Goal: Task Accomplishment & Management: Manage account settings

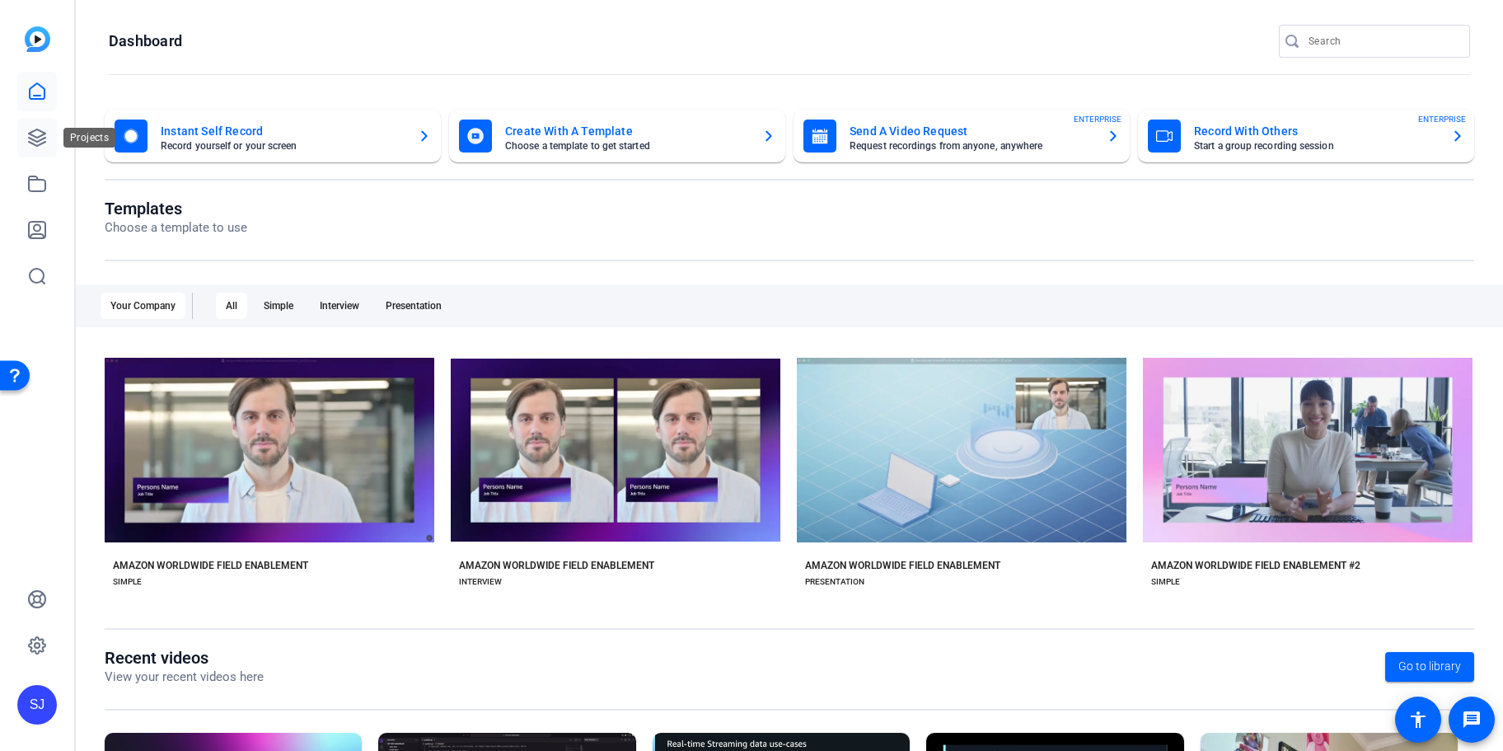
click at [45, 126] on link at bounding box center [37, 138] width 40 height 40
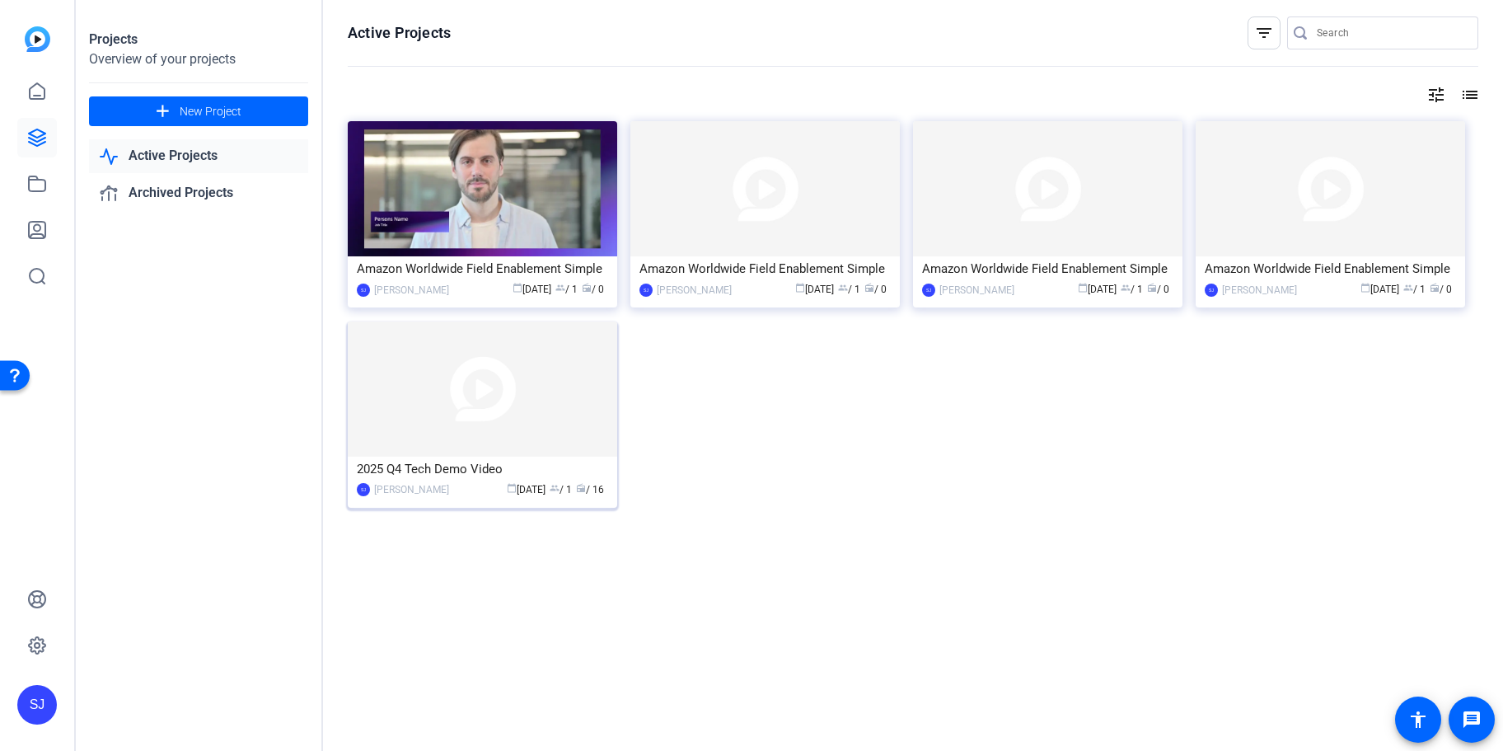
click at [512, 393] on img at bounding box center [482, 388] width 269 height 135
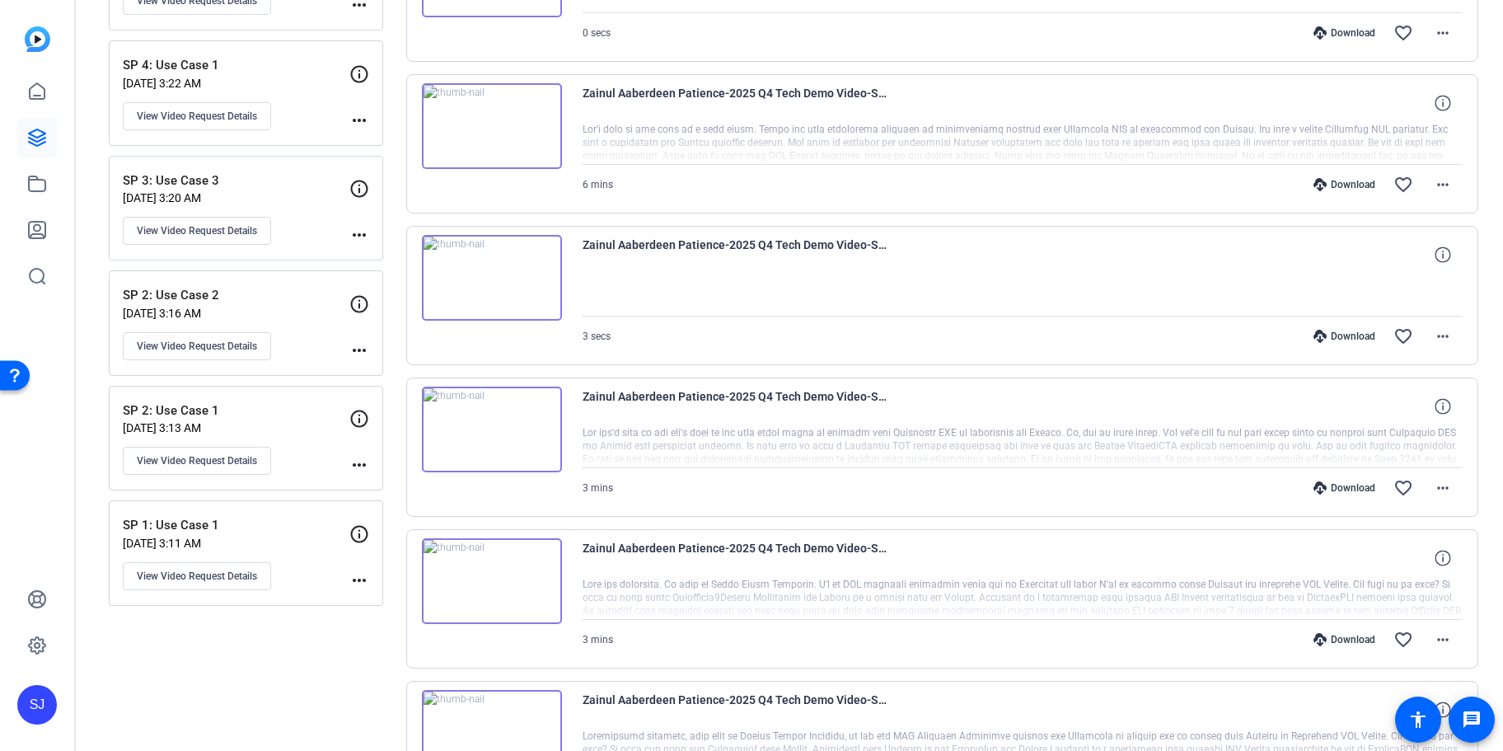
scroll to position [447, 0]
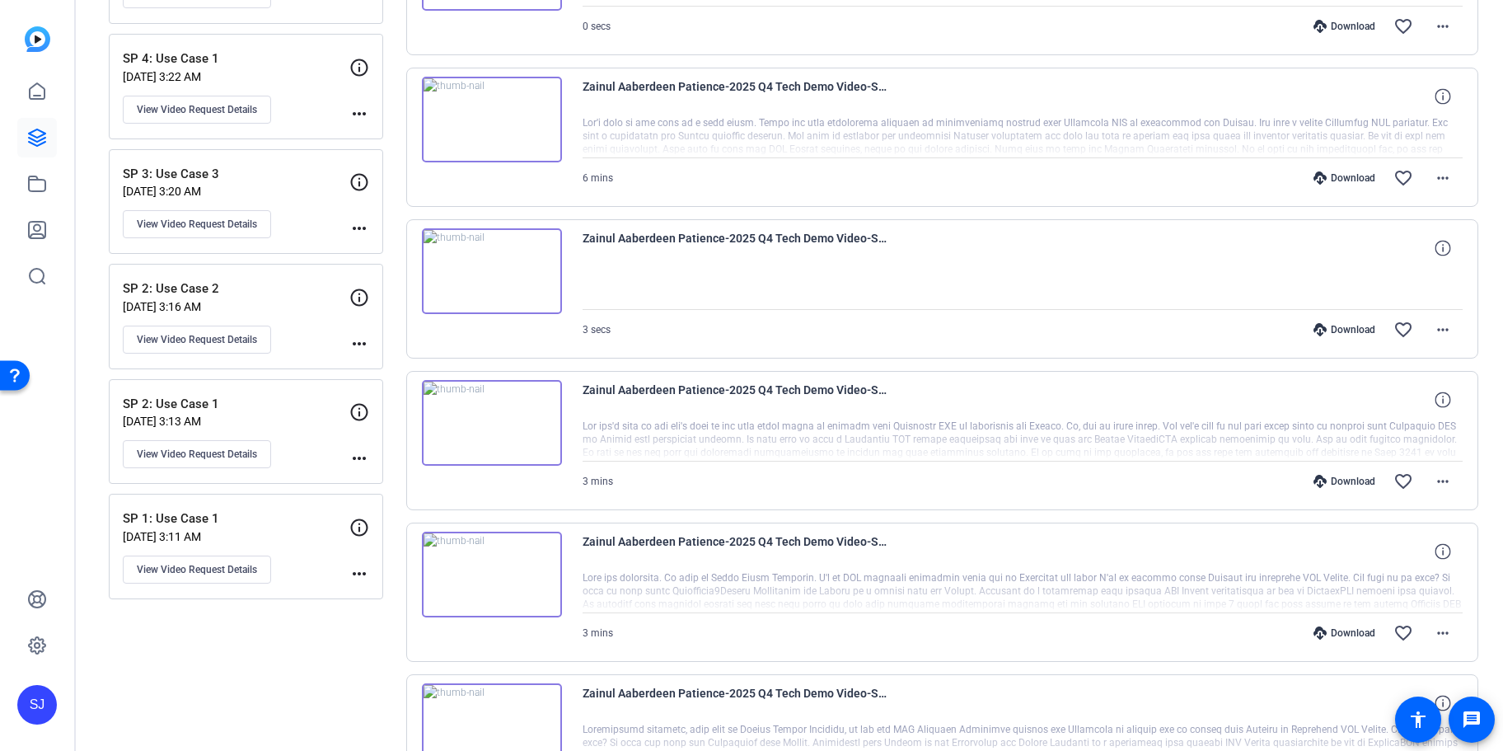
click at [219, 290] on p "SP 2: Use Case 2" at bounding box center [236, 288] width 227 height 19
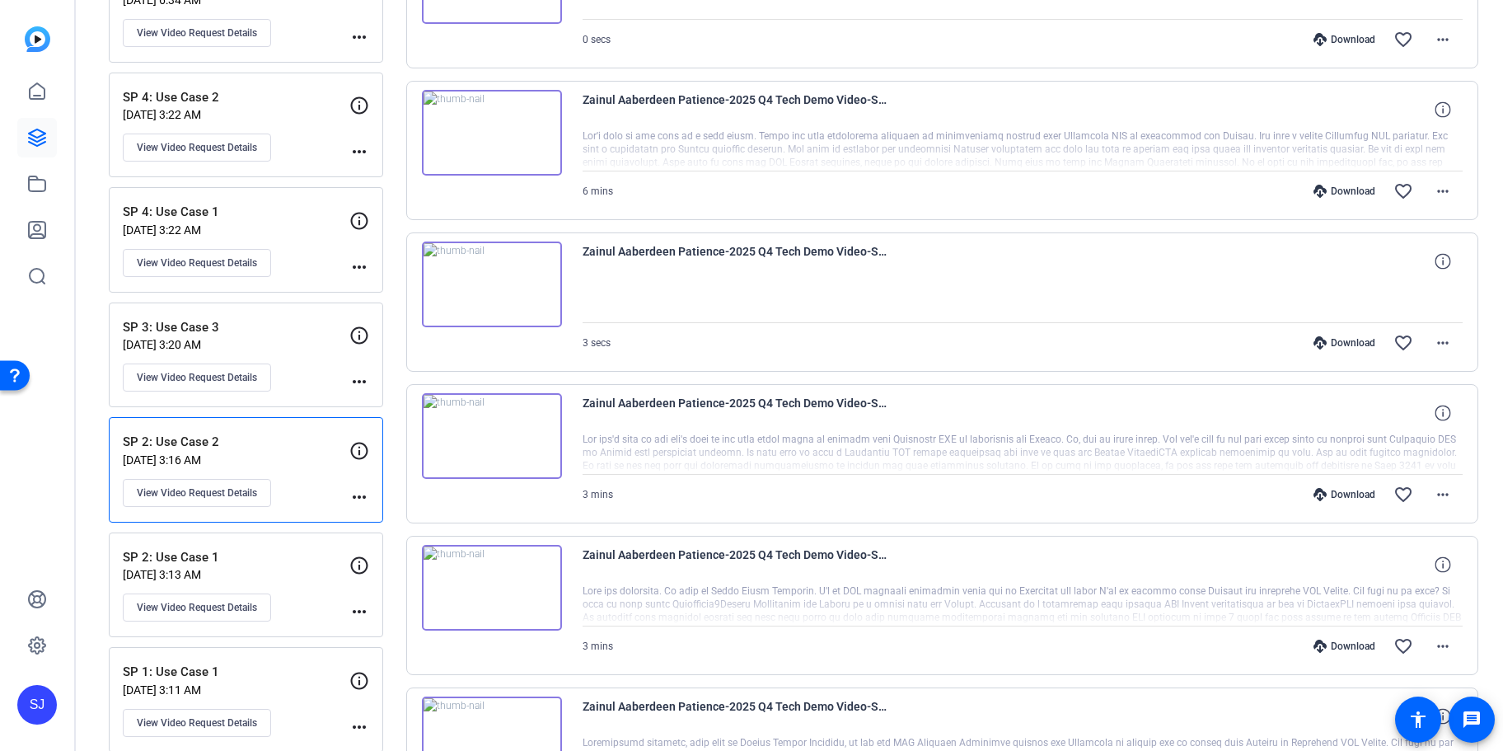
scroll to position [272, 0]
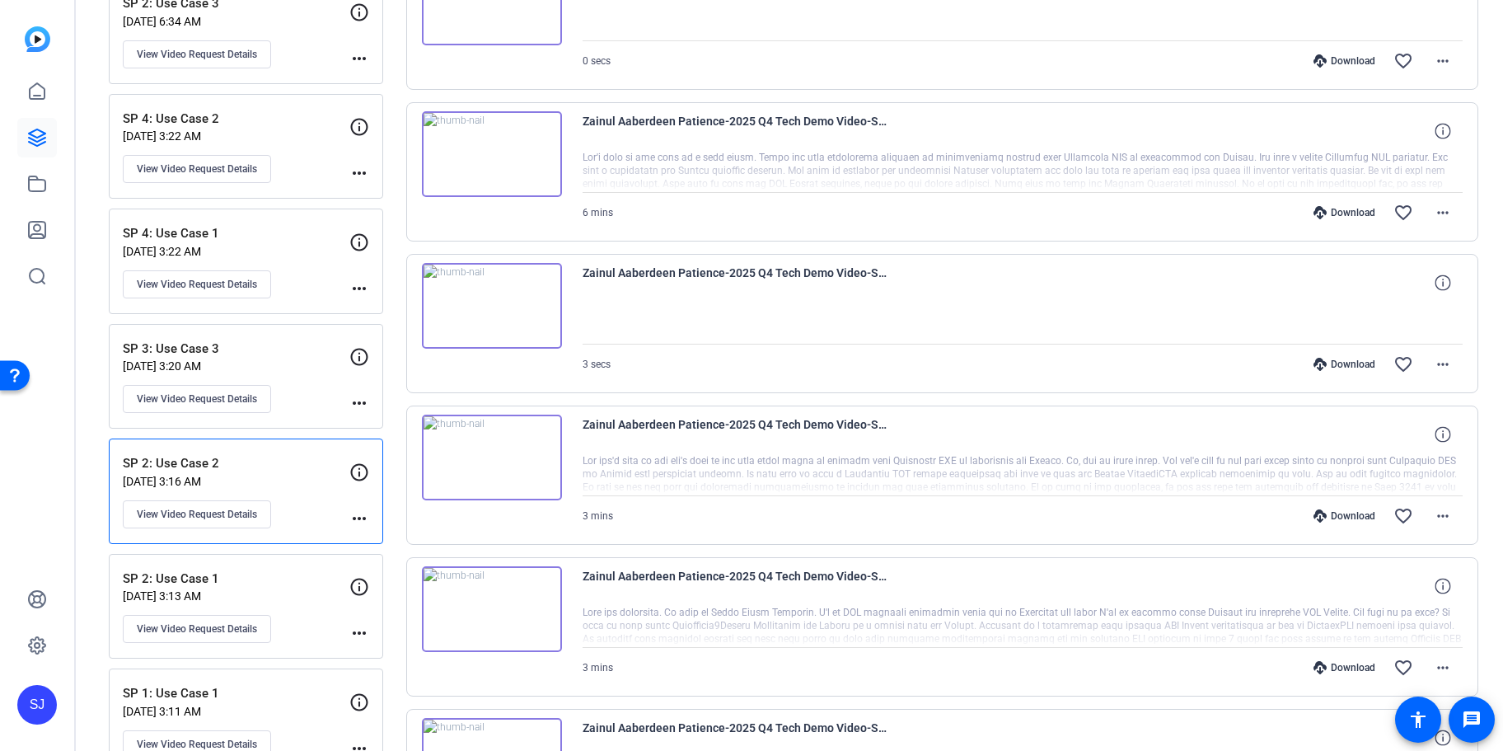
click at [241, 447] on div "SP 2: Use Case 2 [DATE] 3:16 AM View Video Request Details more_horiz" at bounding box center [246, 490] width 274 height 105
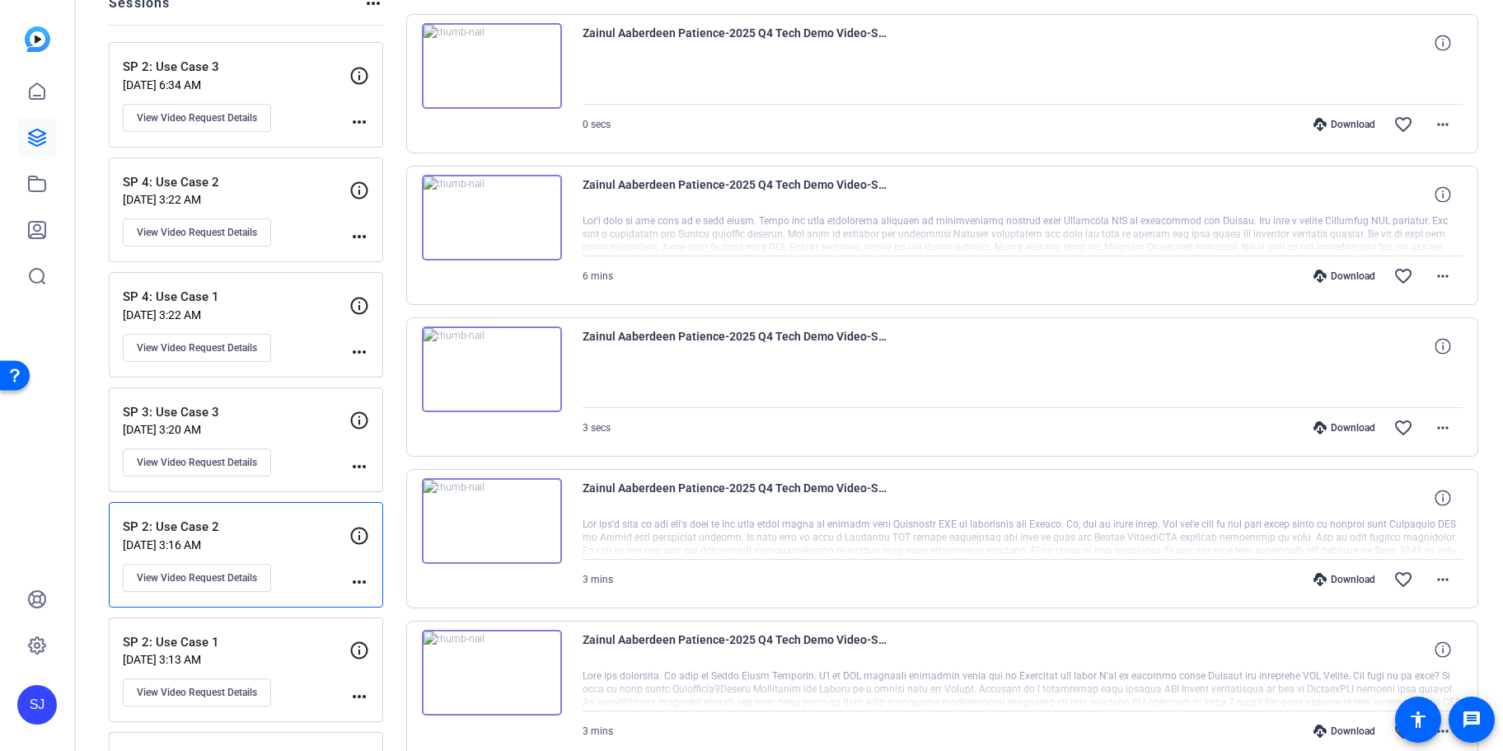
scroll to position [182, 0]
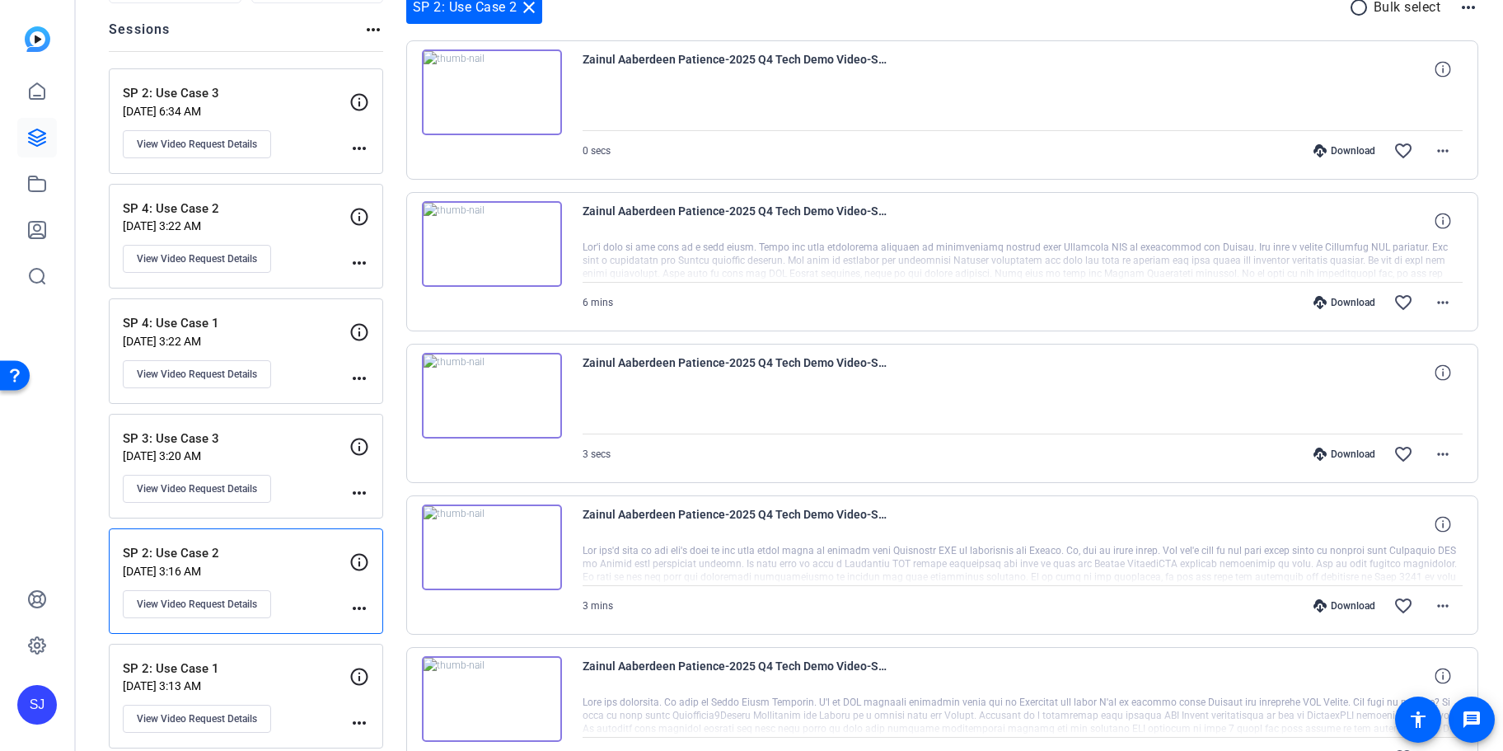
click at [283, 420] on div "SP 3: Use Case 3 [DATE] 3:20 AM View Video Request Details more_horiz" at bounding box center [246, 466] width 274 height 105
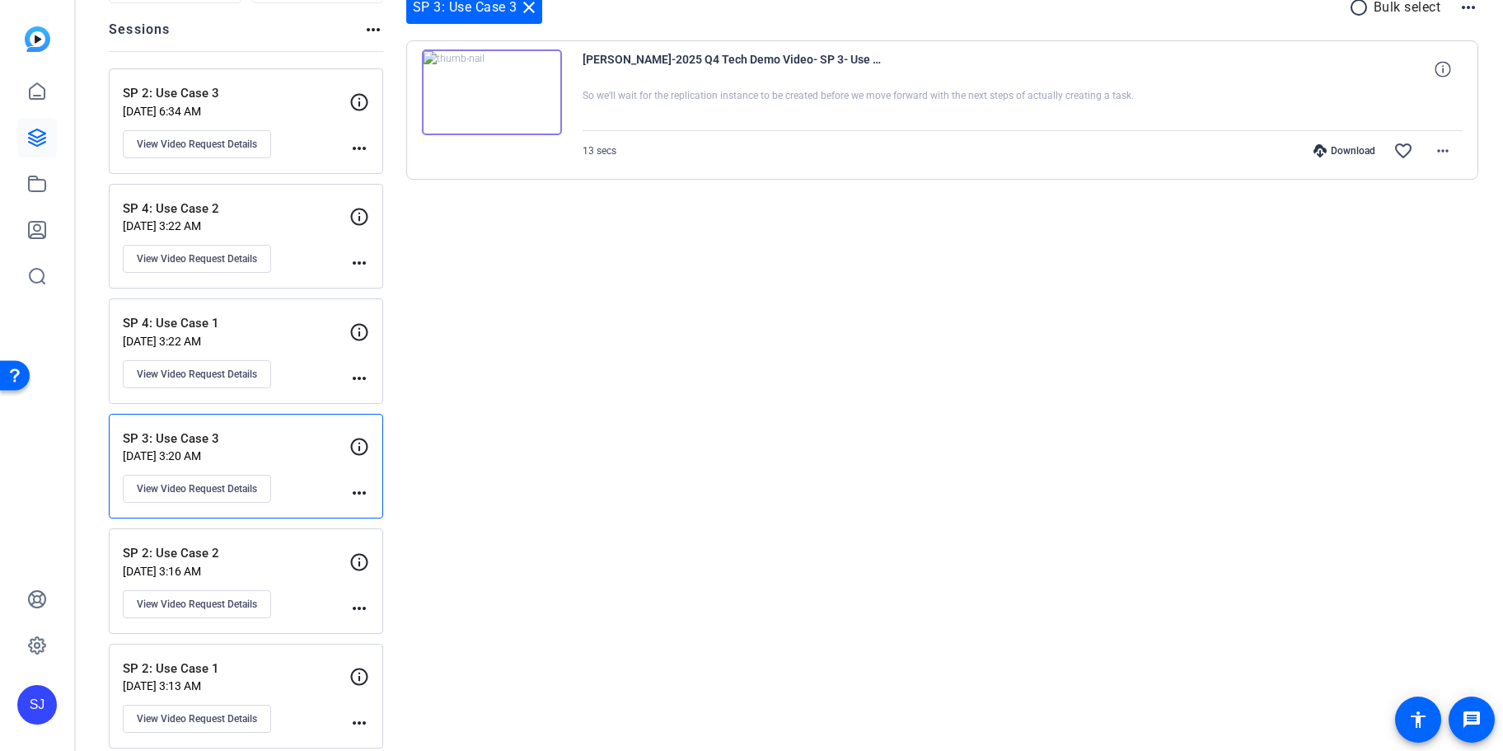
click at [274, 335] on p "[DATE] 3:22 AM" at bounding box center [236, 341] width 227 height 13
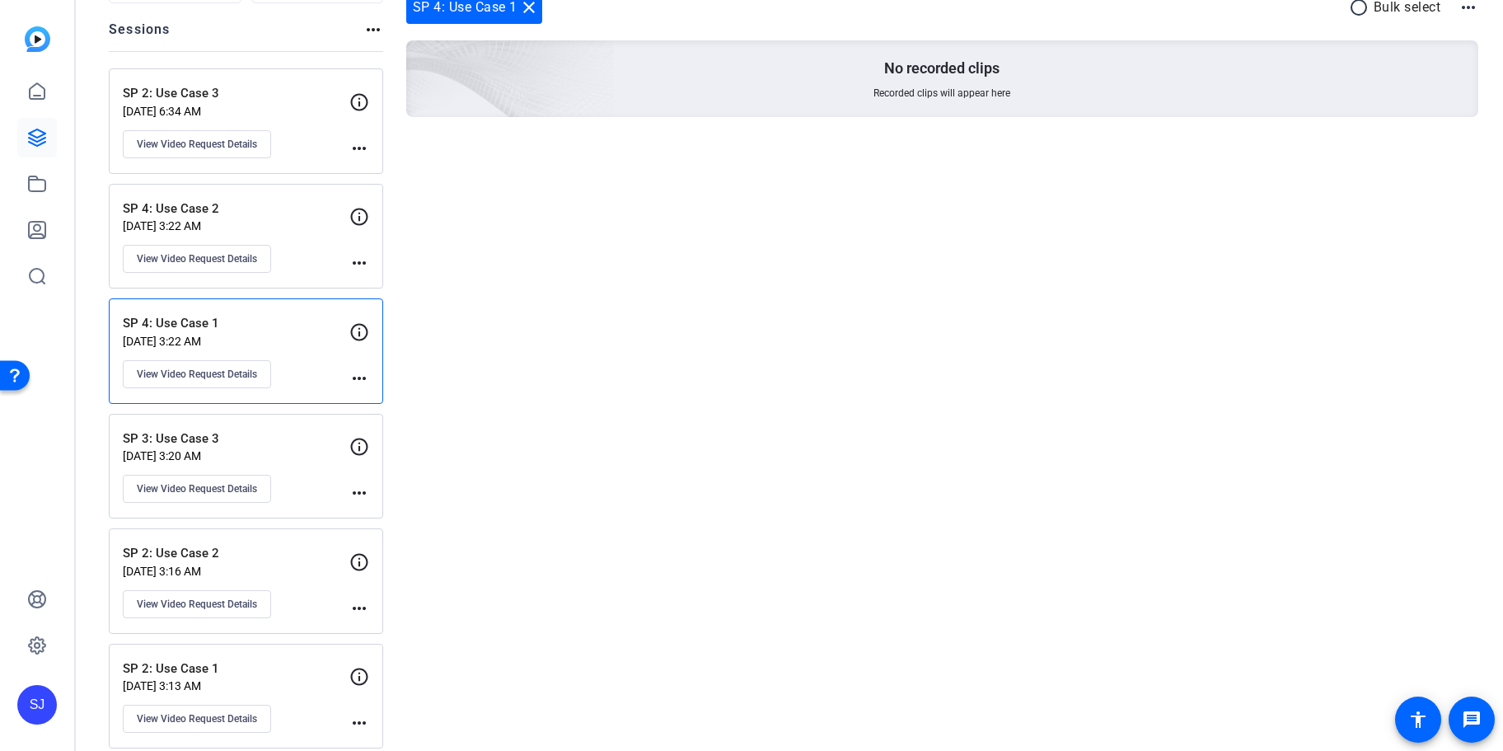
click at [258, 210] on p "SP 4: Use Case 2" at bounding box center [236, 208] width 227 height 19
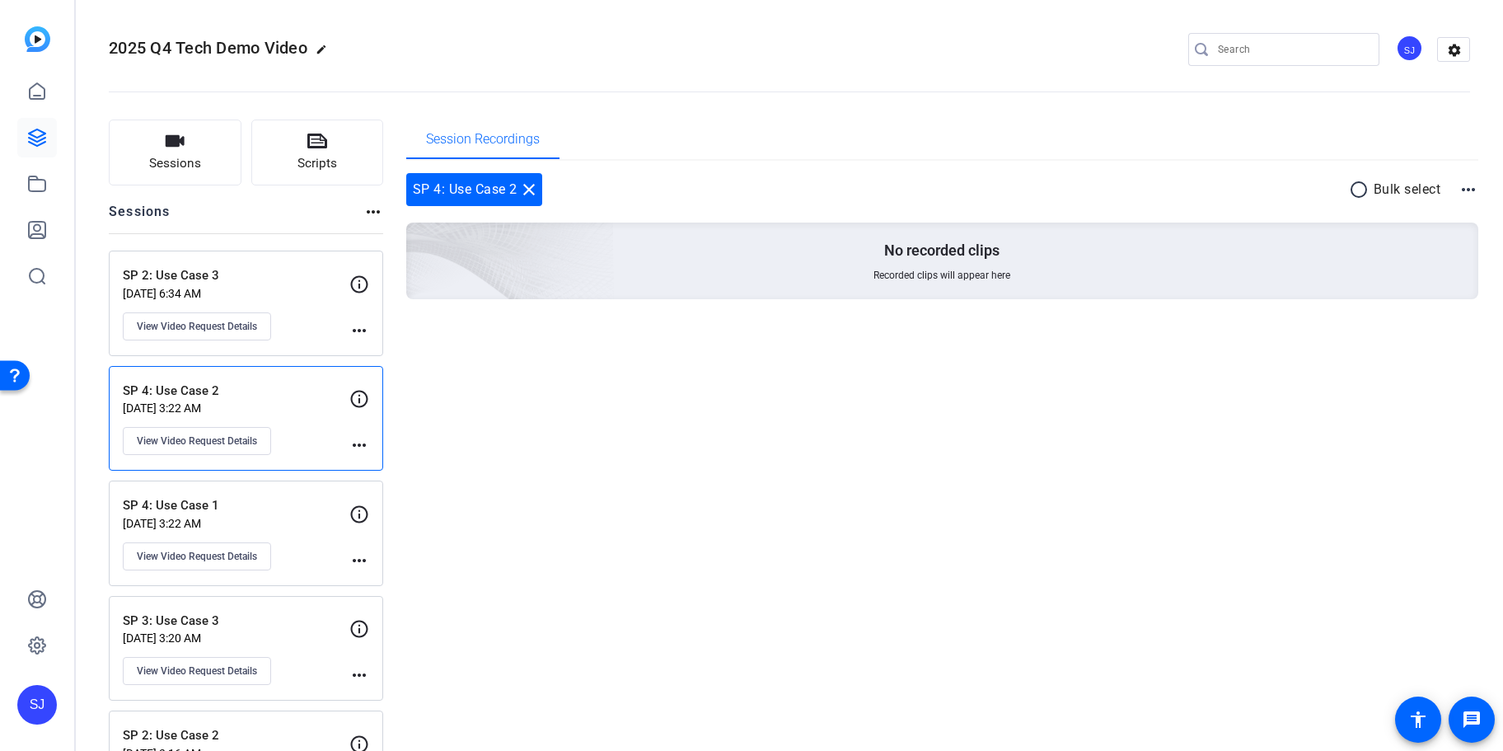
click at [250, 279] on p "SP 2: Use Case 3" at bounding box center [236, 275] width 227 height 19
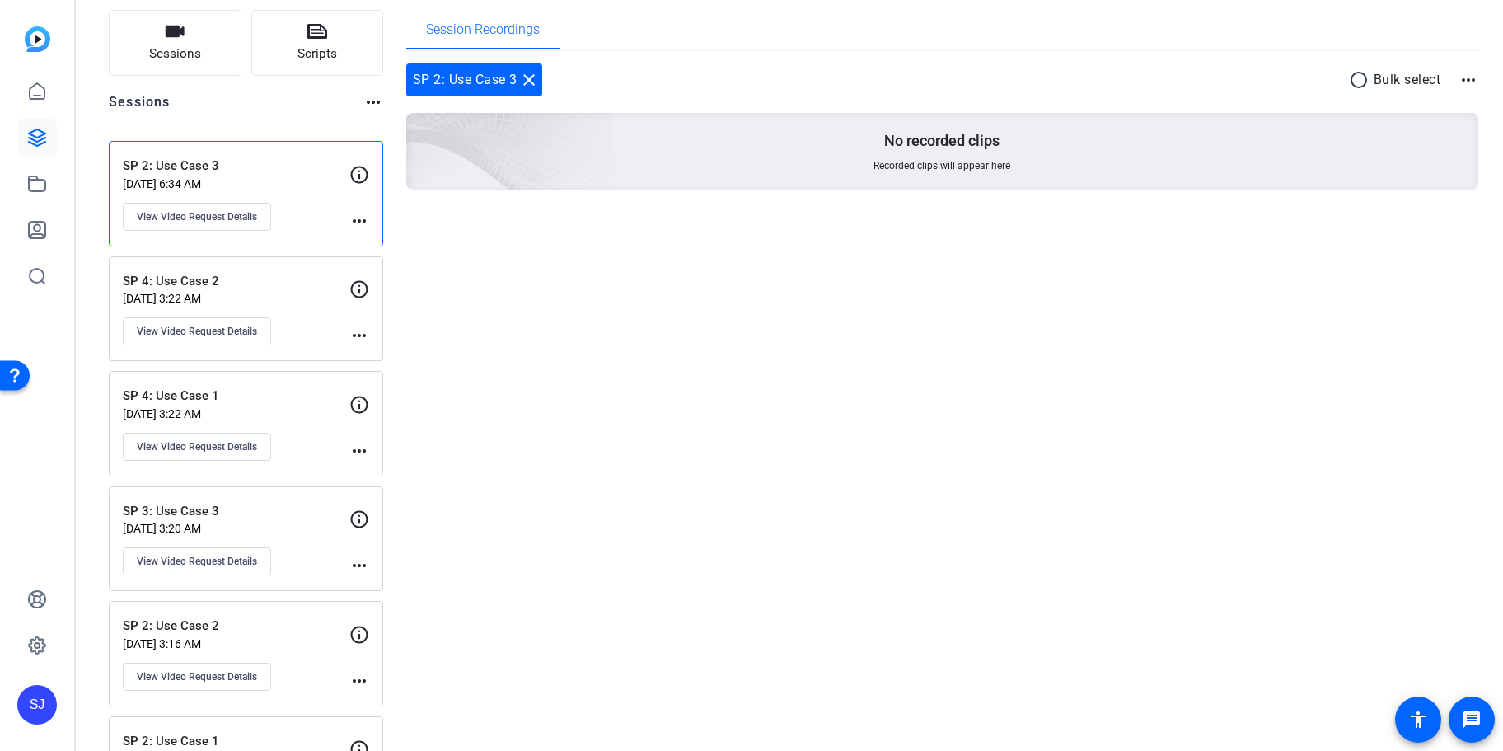
scroll to position [314, 0]
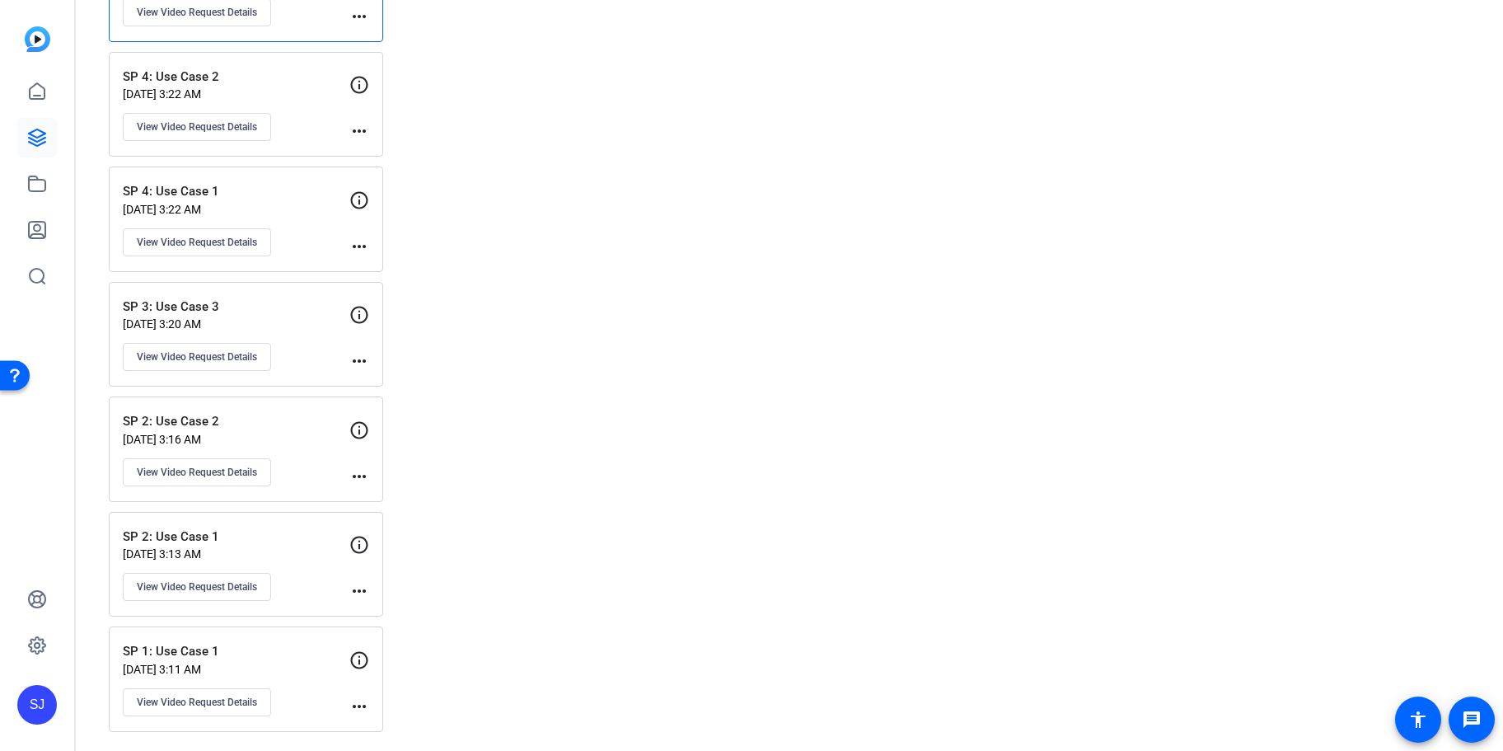
click at [261, 405] on div "SP 2: Use Case 2 [DATE] 3:16 AM View Video Request Details more_horiz" at bounding box center [246, 448] width 274 height 105
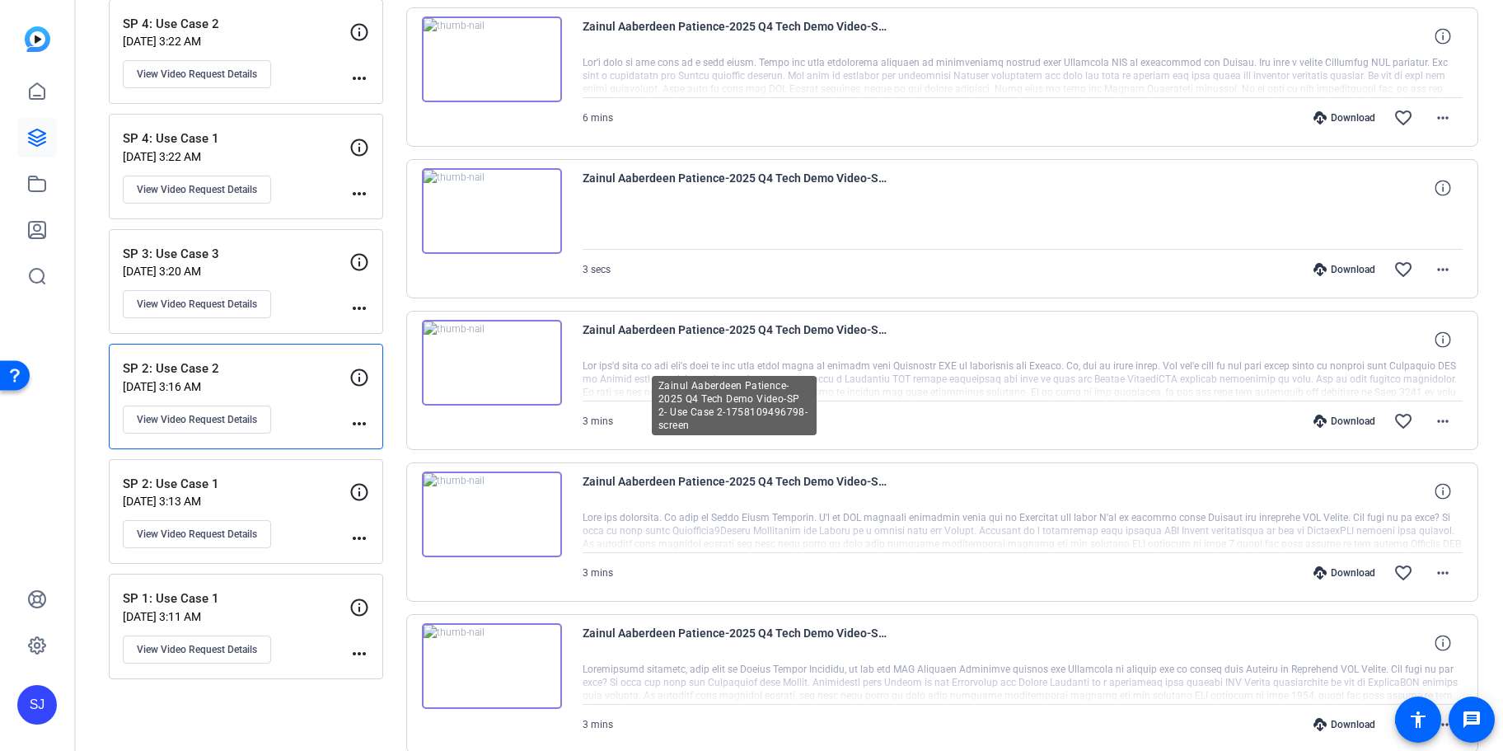
scroll to position [450, 0]
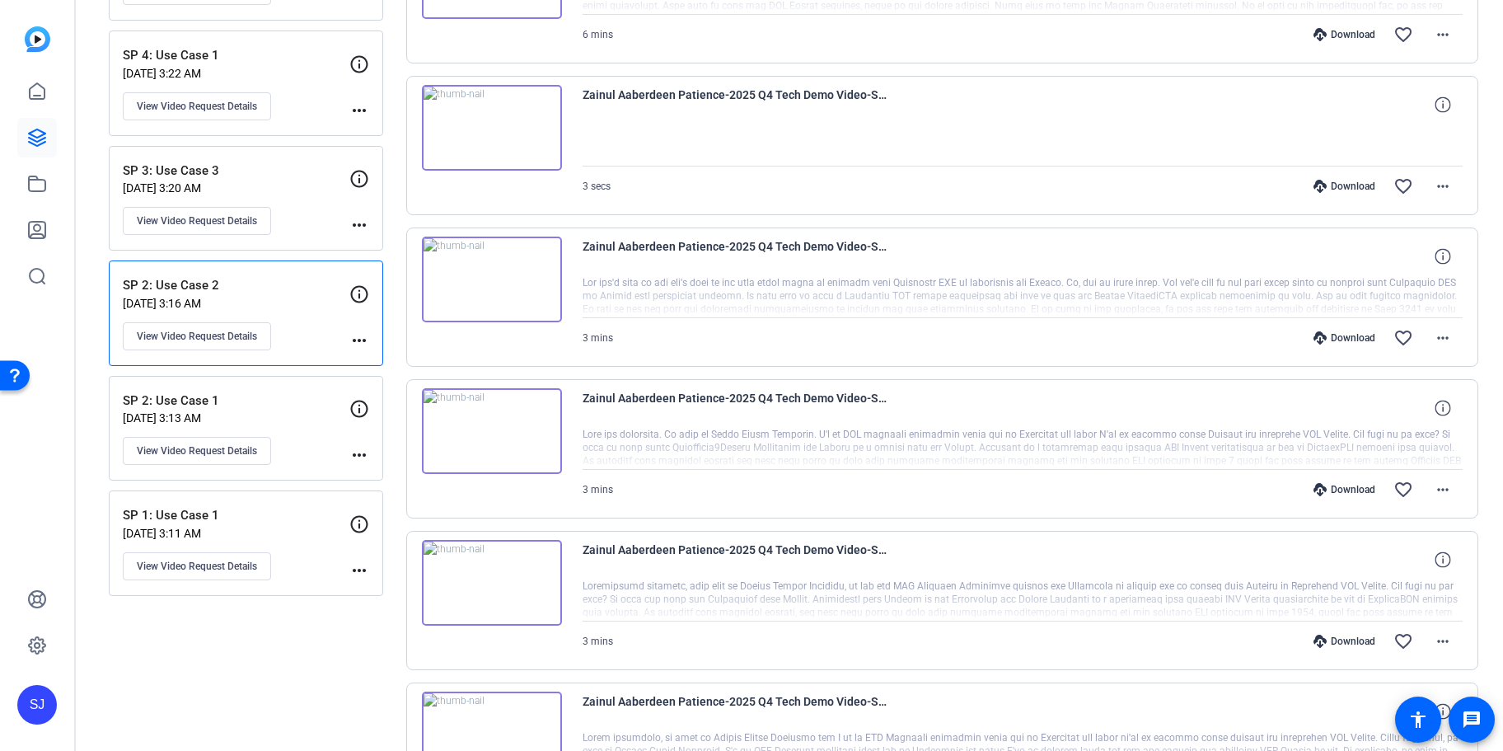
click at [280, 398] on p "SP 2: Use Case 1" at bounding box center [236, 400] width 227 height 19
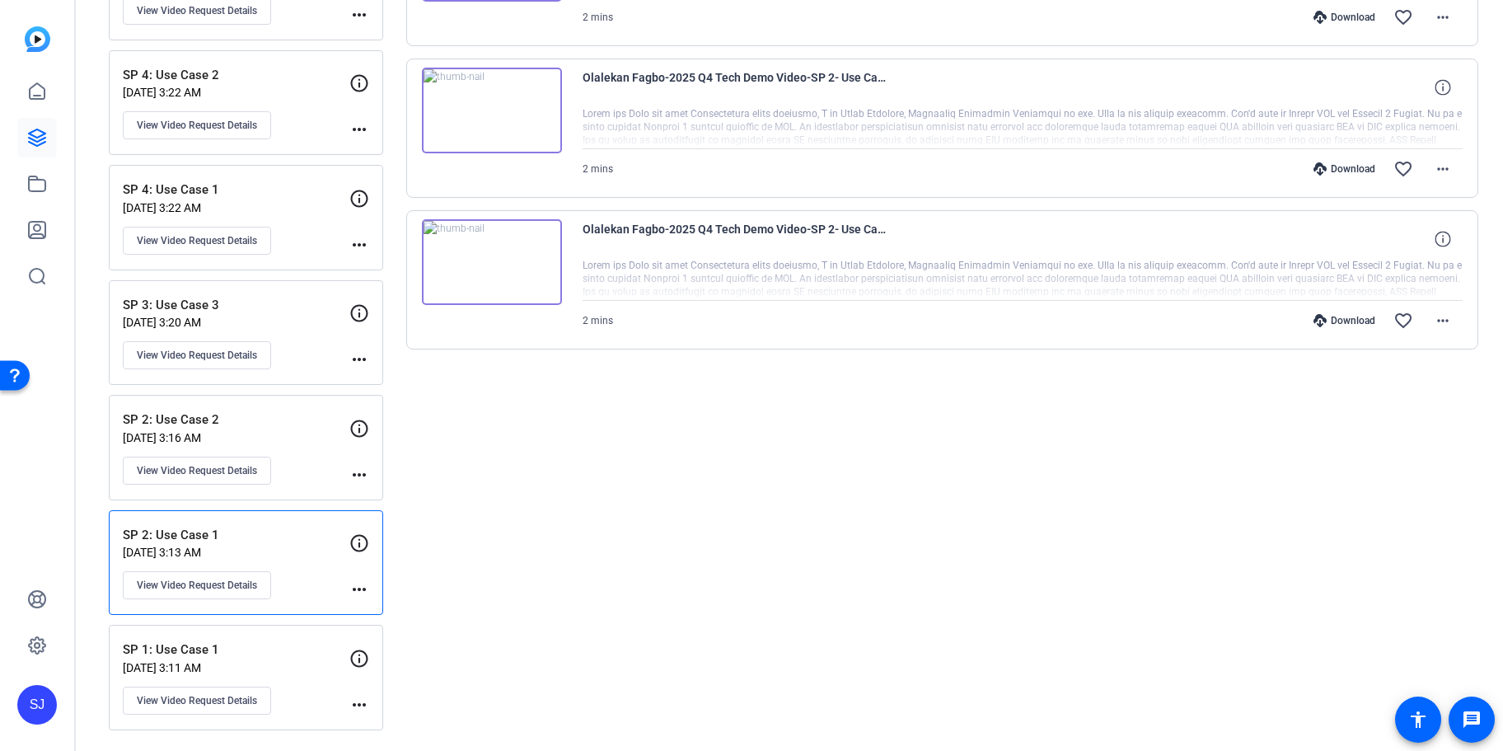
scroll to position [314, 0]
click at [273, 442] on p "[DATE] 3:16 AM" at bounding box center [236, 439] width 227 height 13
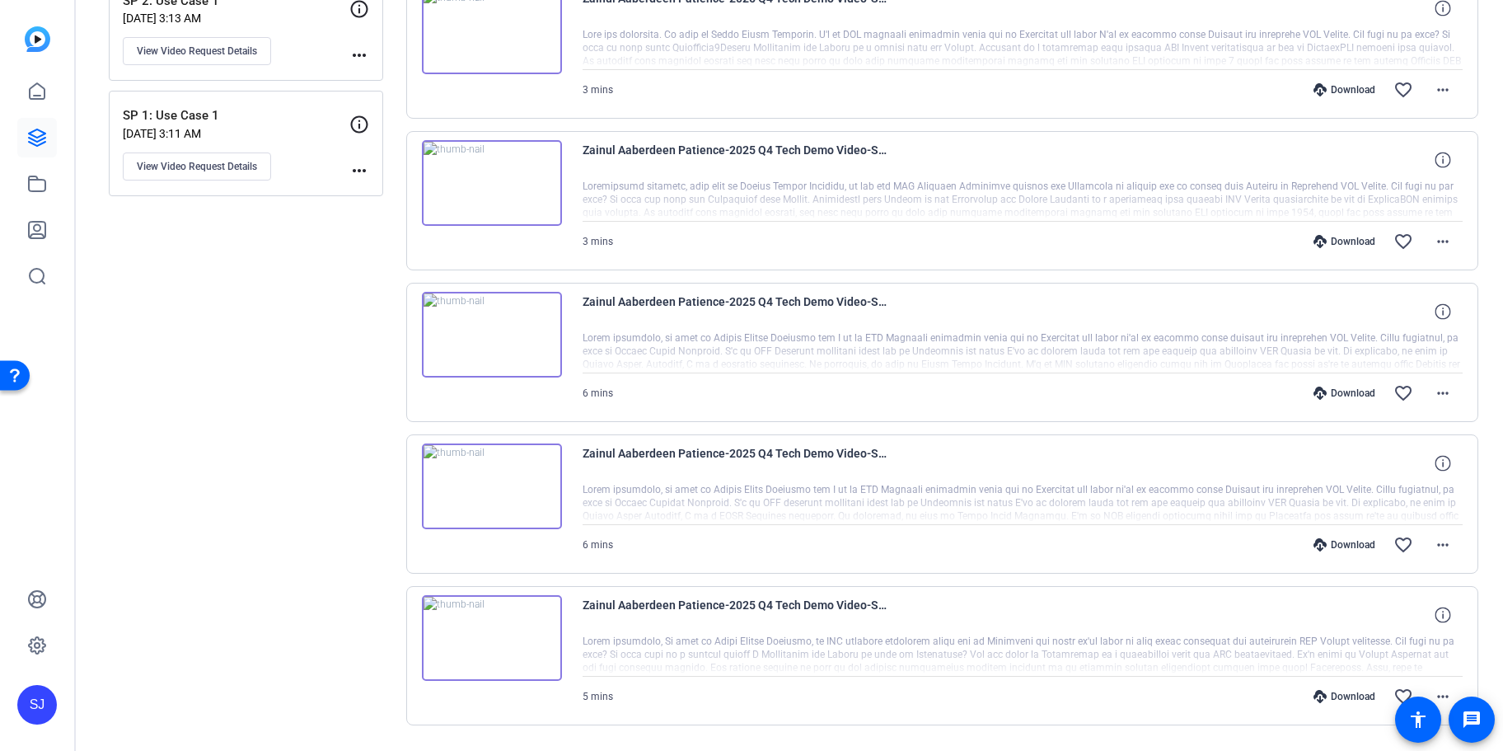
scroll to position [897, 0]
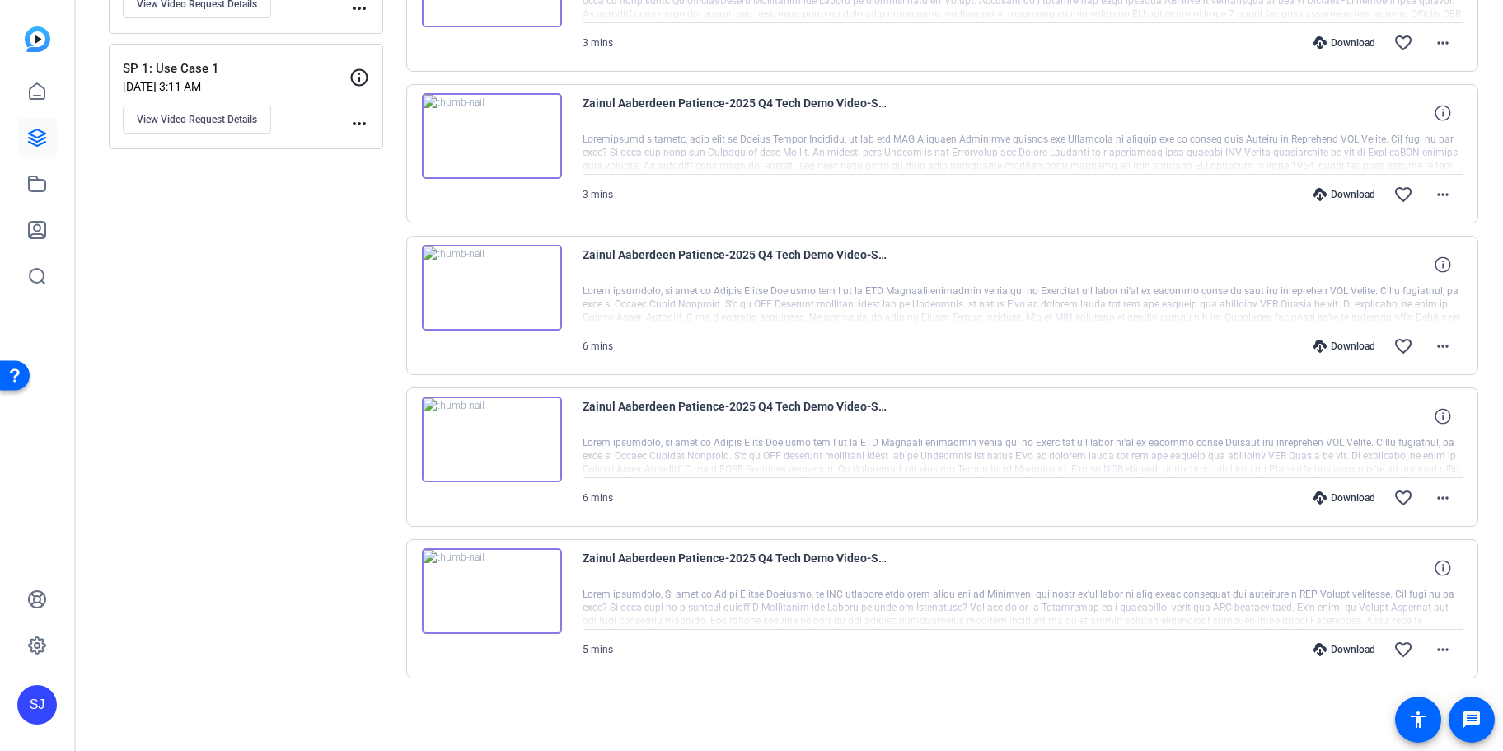
click at [501, 578] on img at bounding box center [492, 591] width 140 height 86
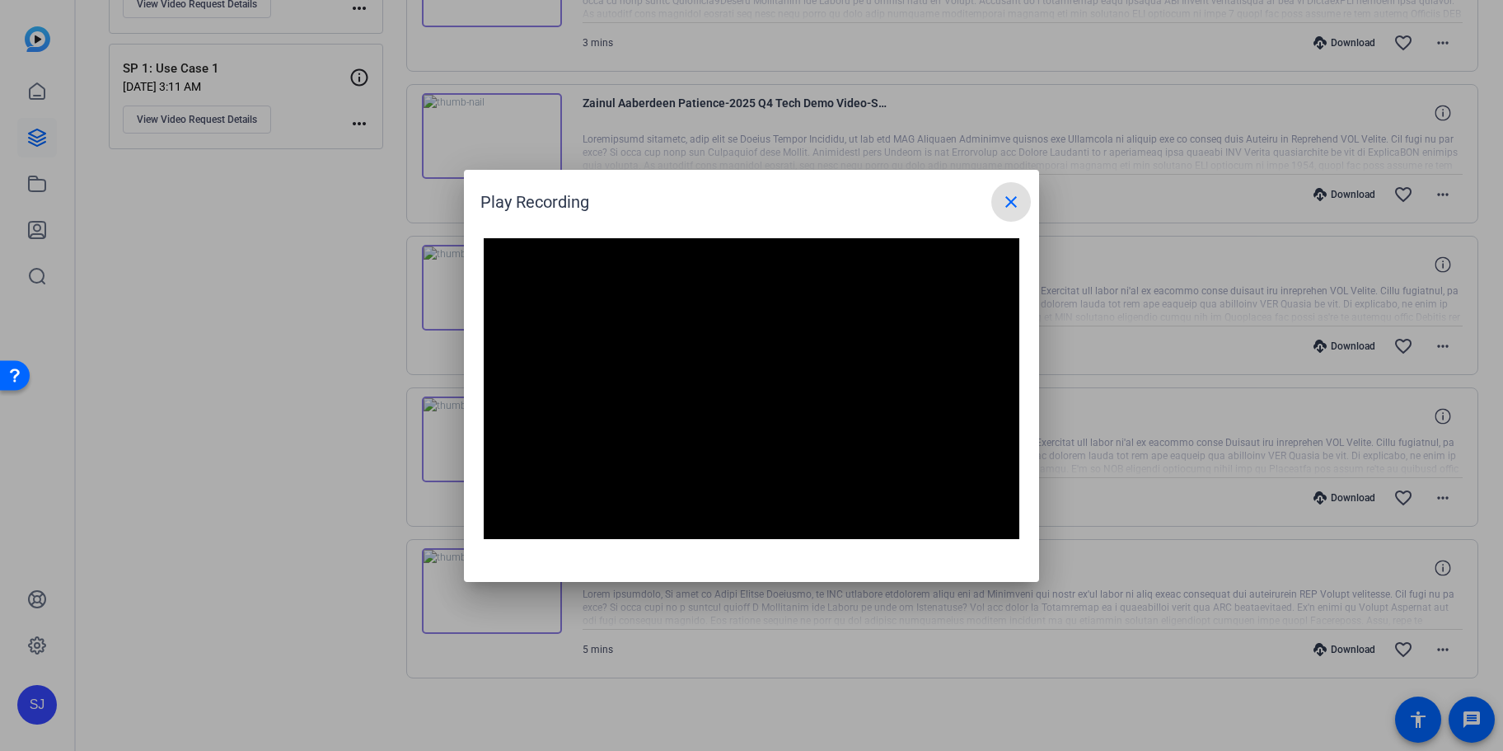
click at [1014, 197] on mat-icon "close" at bounding box center [1011, 202] width 20 height 20
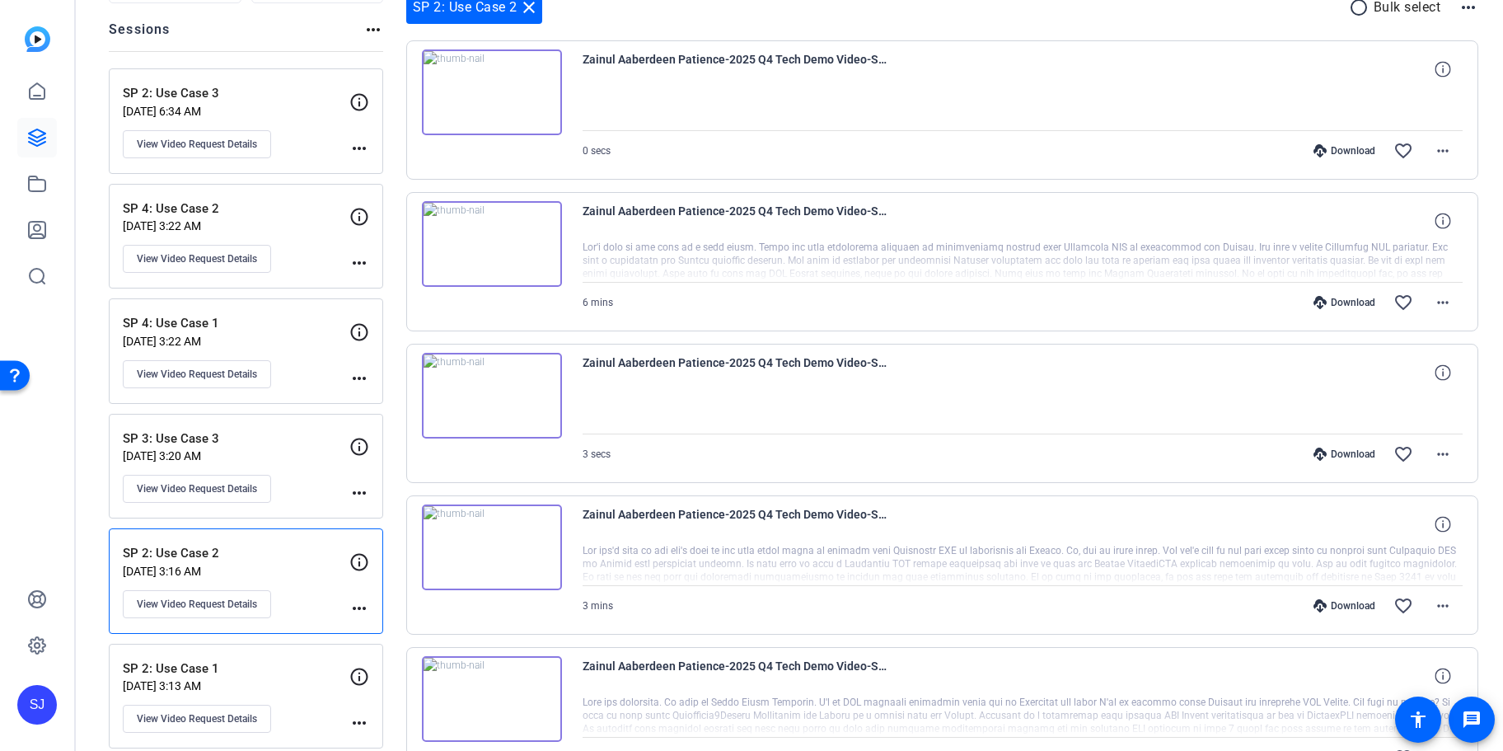
scroll to position [0, 0]
